Goal: Check status: Check status

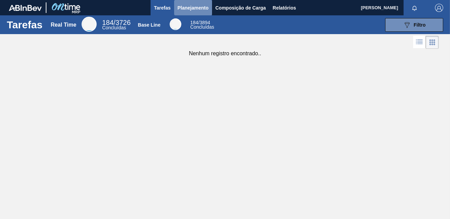
click at [192, 6] on span "Planejamento" at bounding box center [192, 8] width 31 height 8
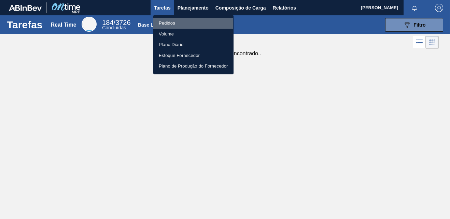
click at [171, 23] on li "Pedidos" at bounding box center [193, 23] width 80 height 11
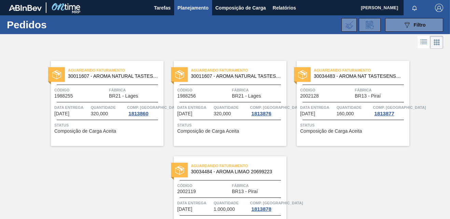
click at [114, 81] on div "Aguardando Faturamento 30011607 - AROMA NATURAL TASTESENSE 20648938" at bounding box center [107, 73] width 113 height 15
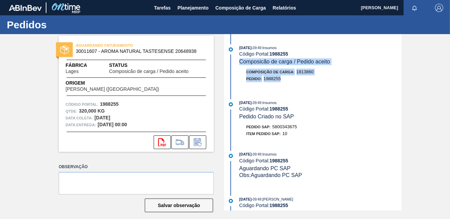
drag, startPoint x: 401, startPoint y: 65, endPoint x: 402, endPoint y: 82, distance: 16.4
click at [402, 82] on div "AGUARDANDO FATURAMENTO 30011607 - AROMA NATURAL TASTESENSE 20648938 Fábrica Lag…" at bounding box center [225, 122] width 450 height 176
drag, startPoint x: 402, startPoint y: 82, endPoint x: 381, endPoint y: 77, distance: 21.0
click at [381, 77] on div "Pedido : 1988255" at bounding box center [320, 78] width 162 height 7
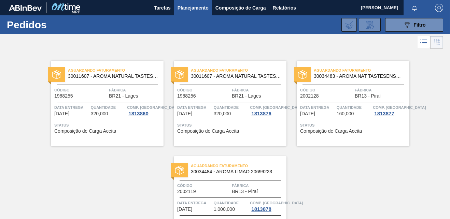
click at [219, 87] on span "Código" at bounding box center [203, 90] width 53 height 7
click at [349, 94] on span "Código" at bounding box center [326, 90] width 53 height 7
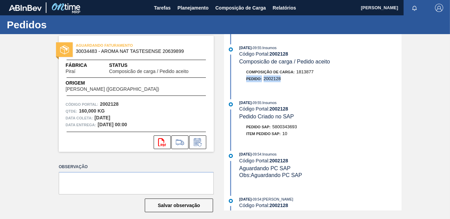
drag, startPoint x: 401, startPoint y: 72, endPoint x: 402, endPoint y: 85, distance: 12.7
click at [402, 85] on div "AGUARDANDO FATURAMENTO 30034483 - AROMA NAT TASTESENSE 20639899 Fábrica Piraí S…" at bounding box center [225, 122] width 450 height 176
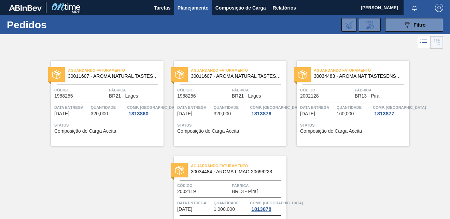
click at [332, 112] on div "Data entrega [DATE]" at bounding box center [317, 110] width 35 height 12
